Goal: Check status: Check status

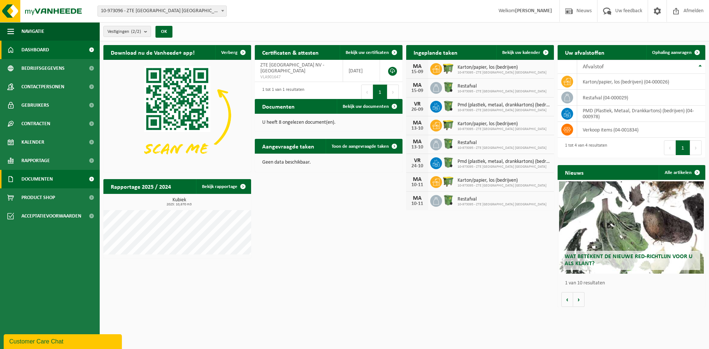
click at [66, 177] on link "Documenten" at bounding box center [50, 179] width 100 height 18
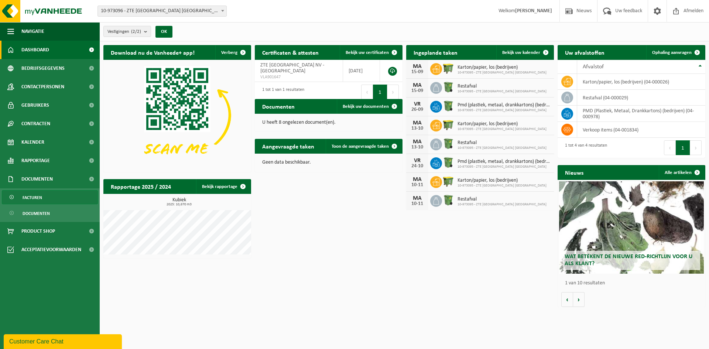
click at [34, 201] on span "Facturen" at bounding box center [33, 198] width 20 height 14
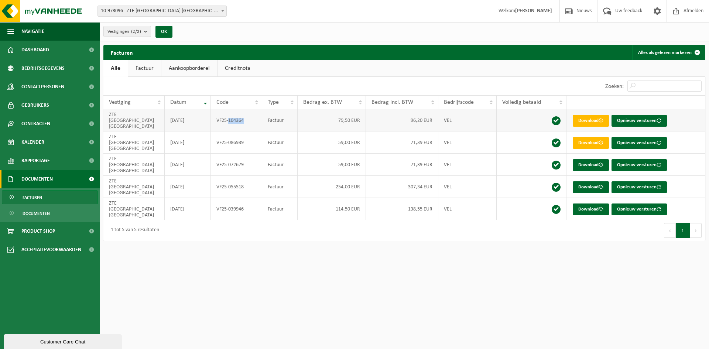
drag, startPoint x: 246, startPoint y: 119, endPoint x: 229, endPoint y: 119, distance: 16.3
click at [229, 119] on td "VF25-104364" at bounding box center [236, 120] width 51 height 22
click at [251, 116] on td "VF25-104364" at bounding box center [236, 120] width 51 height 22
click at [245, 117] on td "VF25-104364" at bounding box center [236, 120] width 51 height 22
drag, startPoint x: 215, startPoint y: 116, endPoint x: 248, endPoint y: 116, distance: 33.6
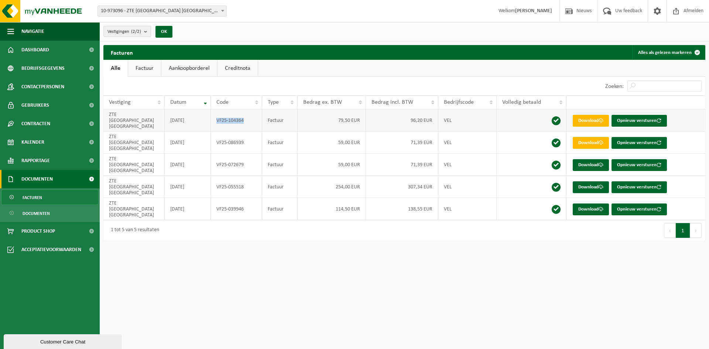
click at [248, 116] on td "VF25-104364" at bounding box center [236, 120] width 51 height 22
copy td "VF25-104364"
